Goal: Information Seeking & Learning: Learn about a topic

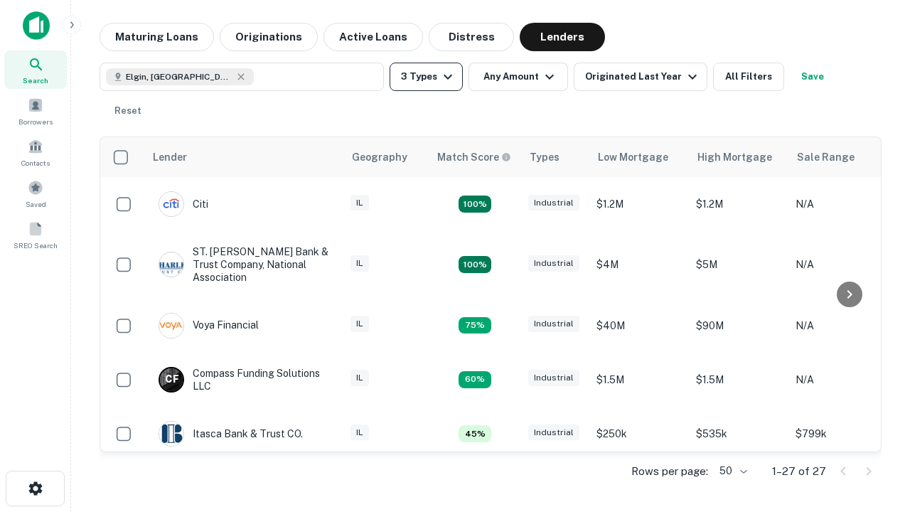
click at [426, 77] on button "3 Types" at bounding box center [425, 77] width 73 height 28
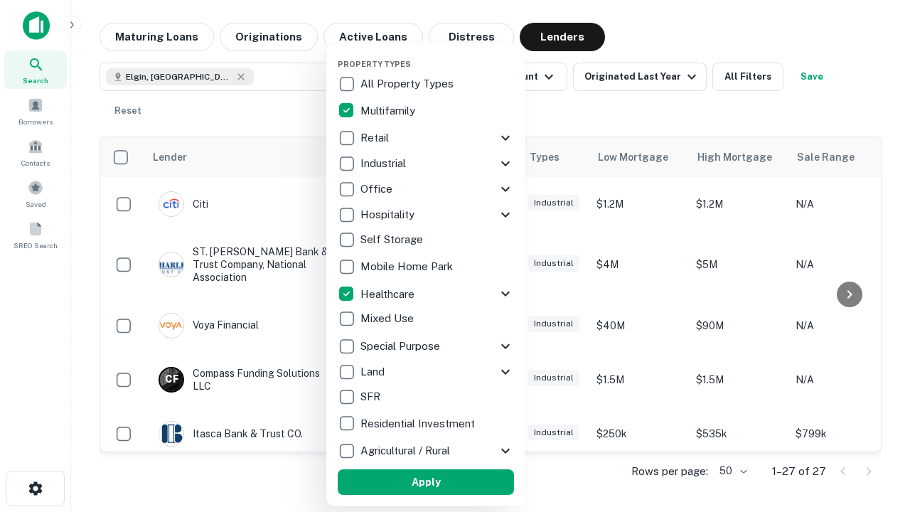
click at [426, 482] on button "Apply" at bounding box center [426, 482] width 176 height 26
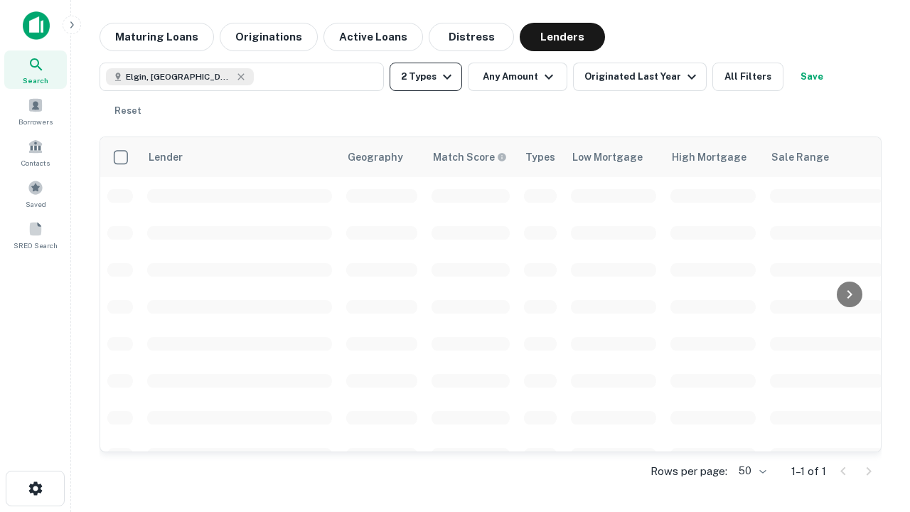
click at [426, 77] on button "2 Types" at bounding box center [425, 77] width 72 height 28
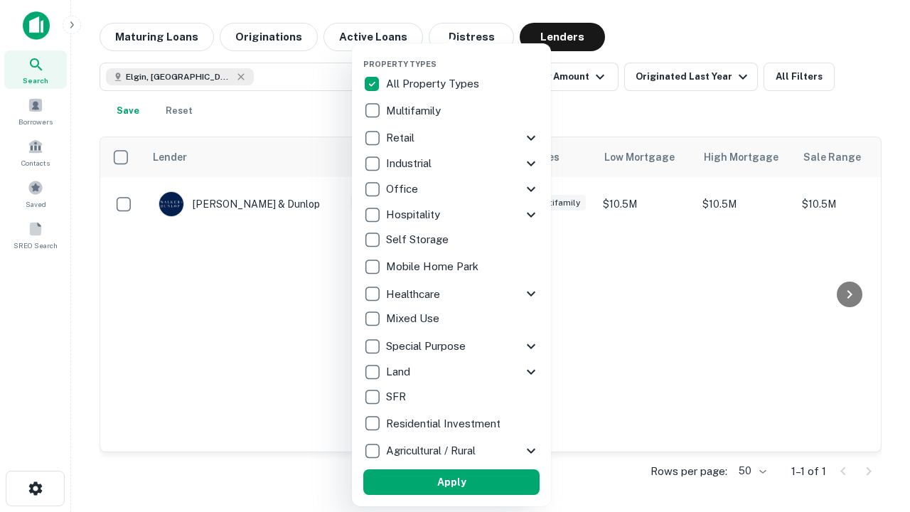
click at [451, 482] on button "Apply" at bounding box center [451, 482] width 176 height 26
